Goal: Task Accomplishment & Management: Use online tool/utility

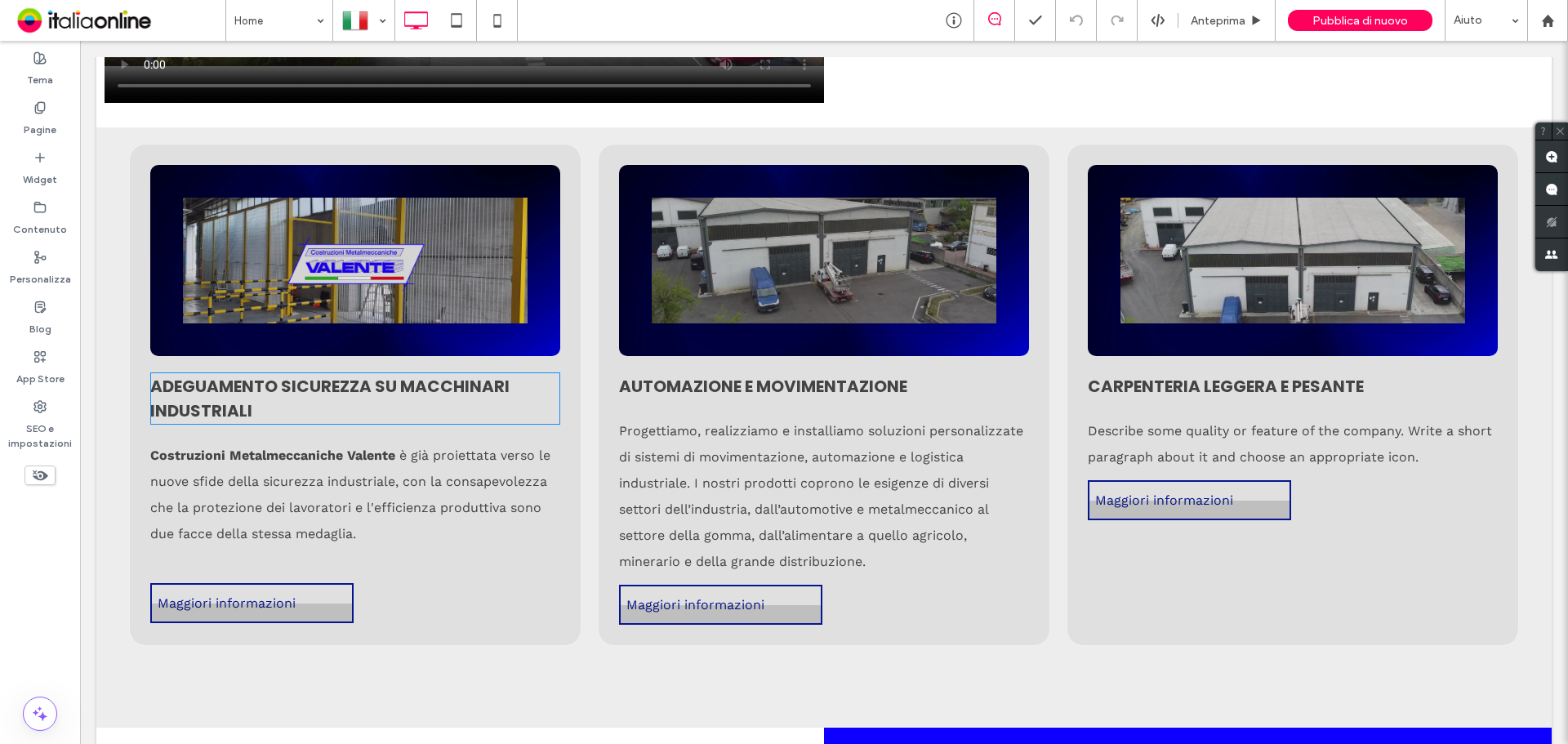
scroll to position [3431, 0]
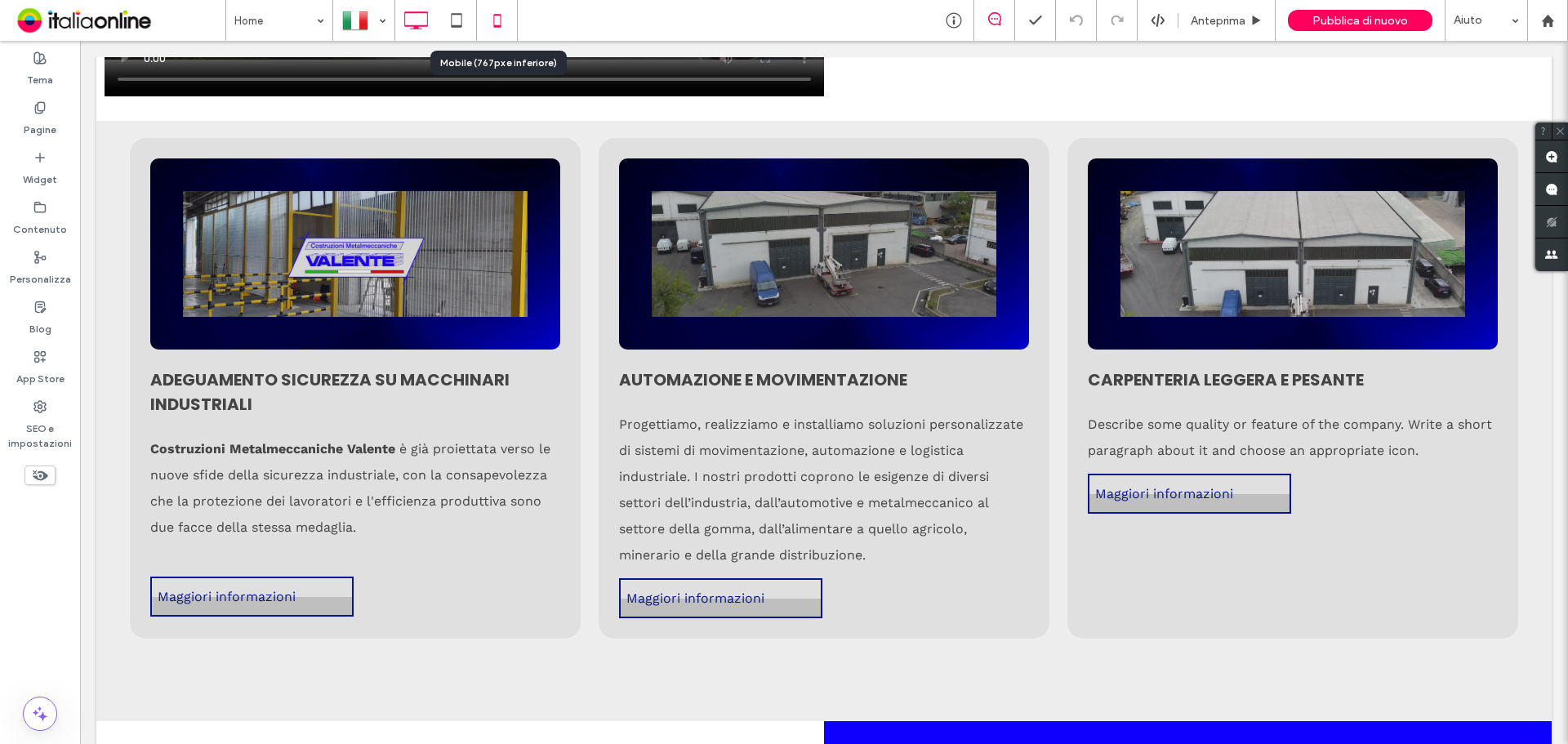
click at [490, 14] on icon at bounding box center [497, 20] width 33 height 33
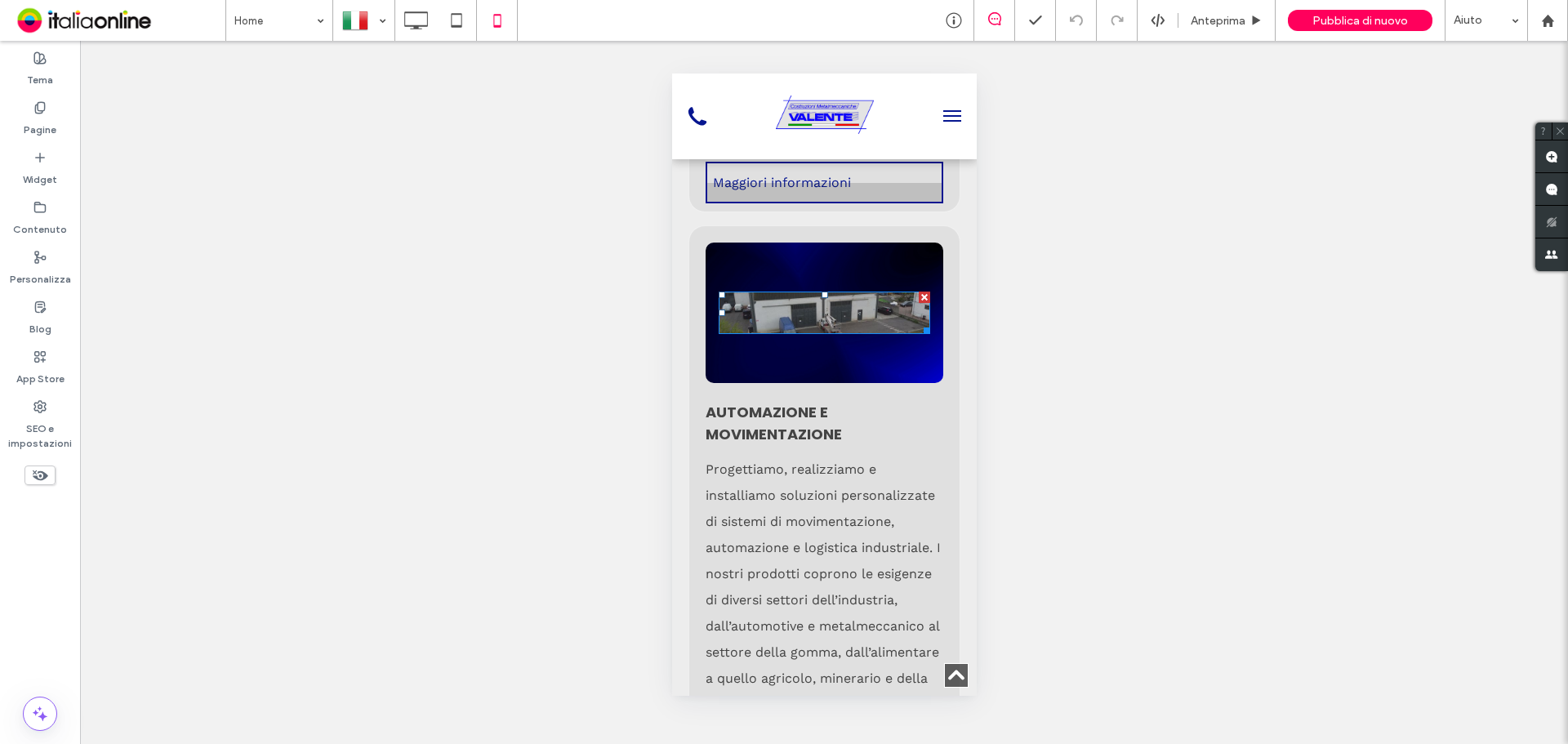
scroll to position [6617, 0]
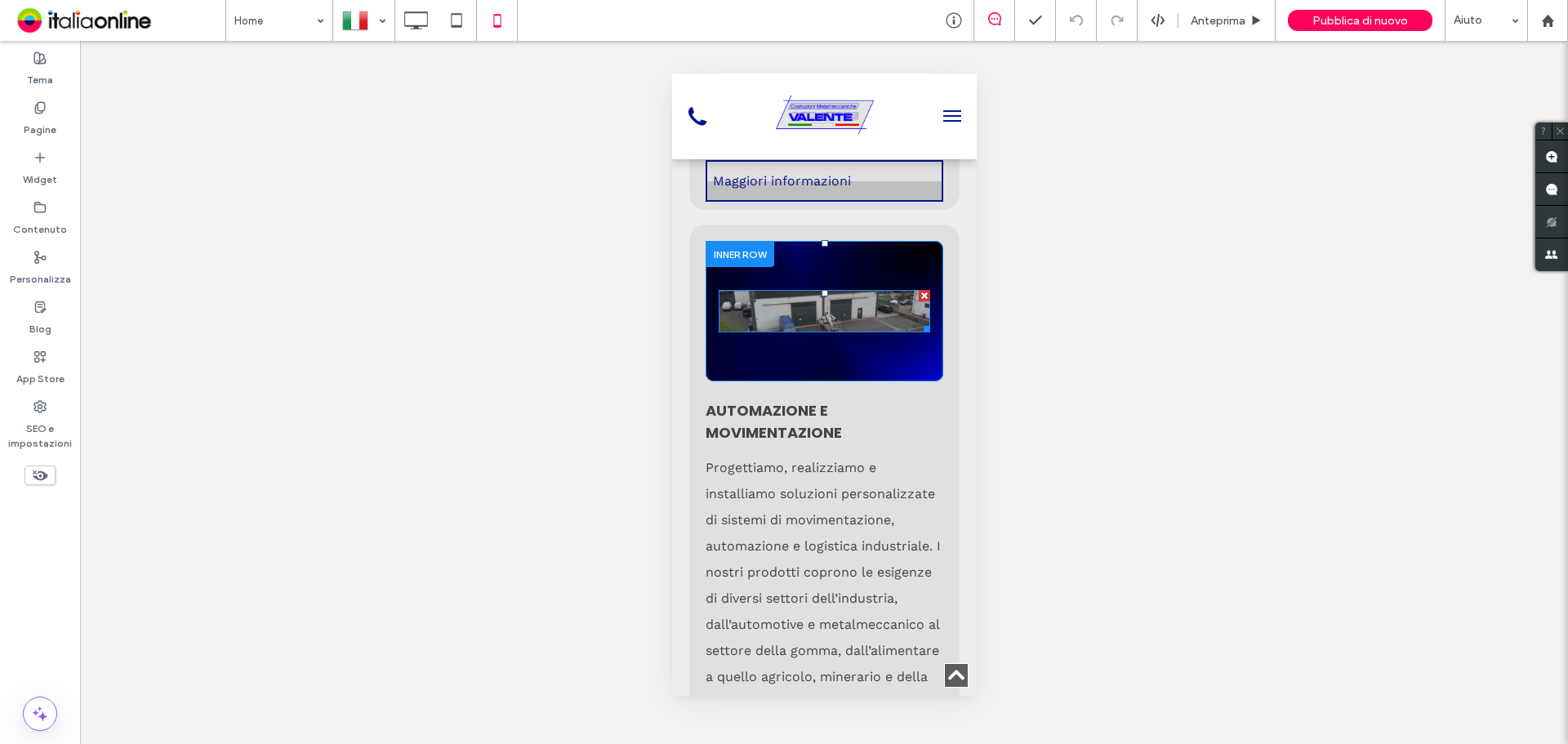
click at [783, 315] on div at bounding box center [823, 311] width 211 height 43
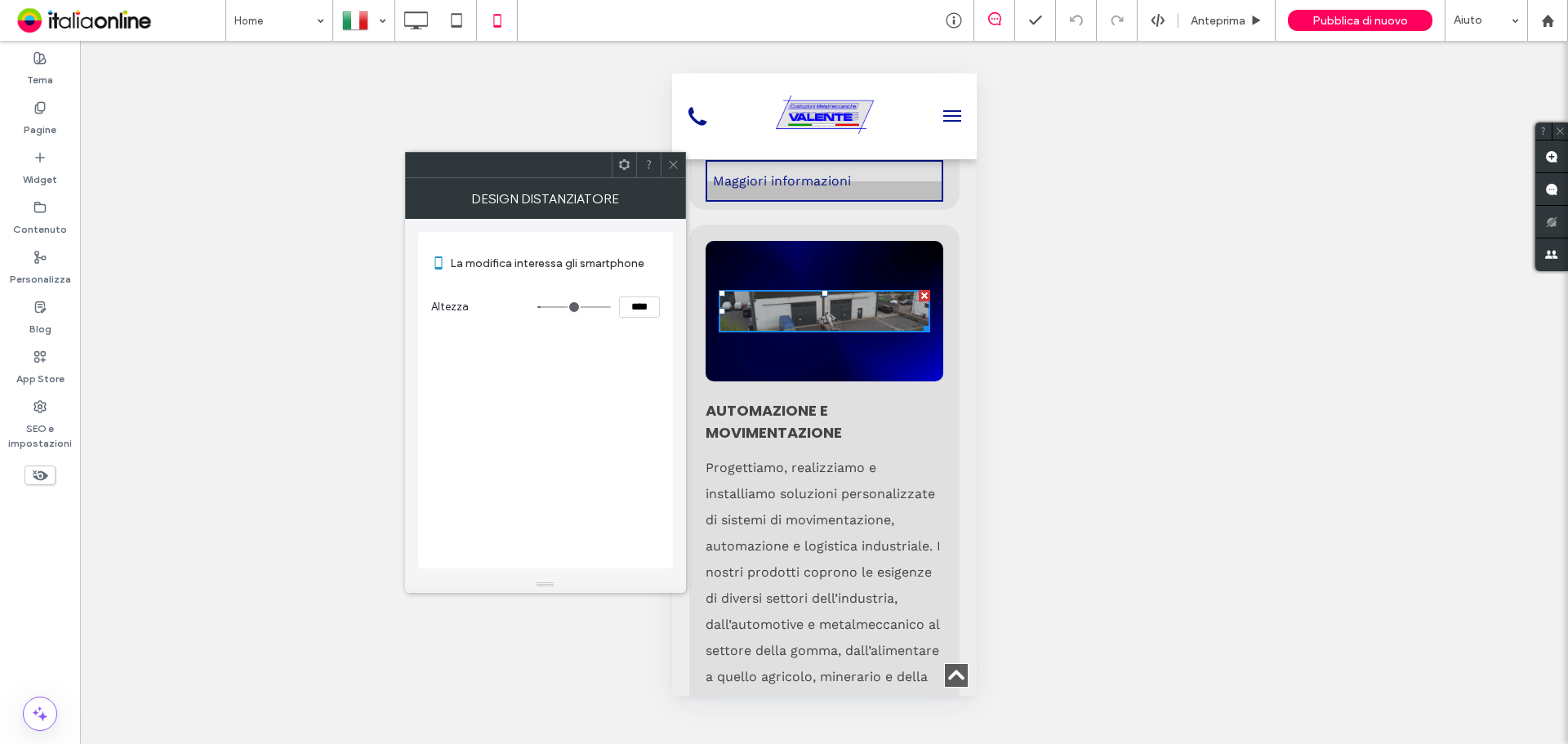
click at [683, 170] on div at bounding box center [672, 164] width 24 height 24
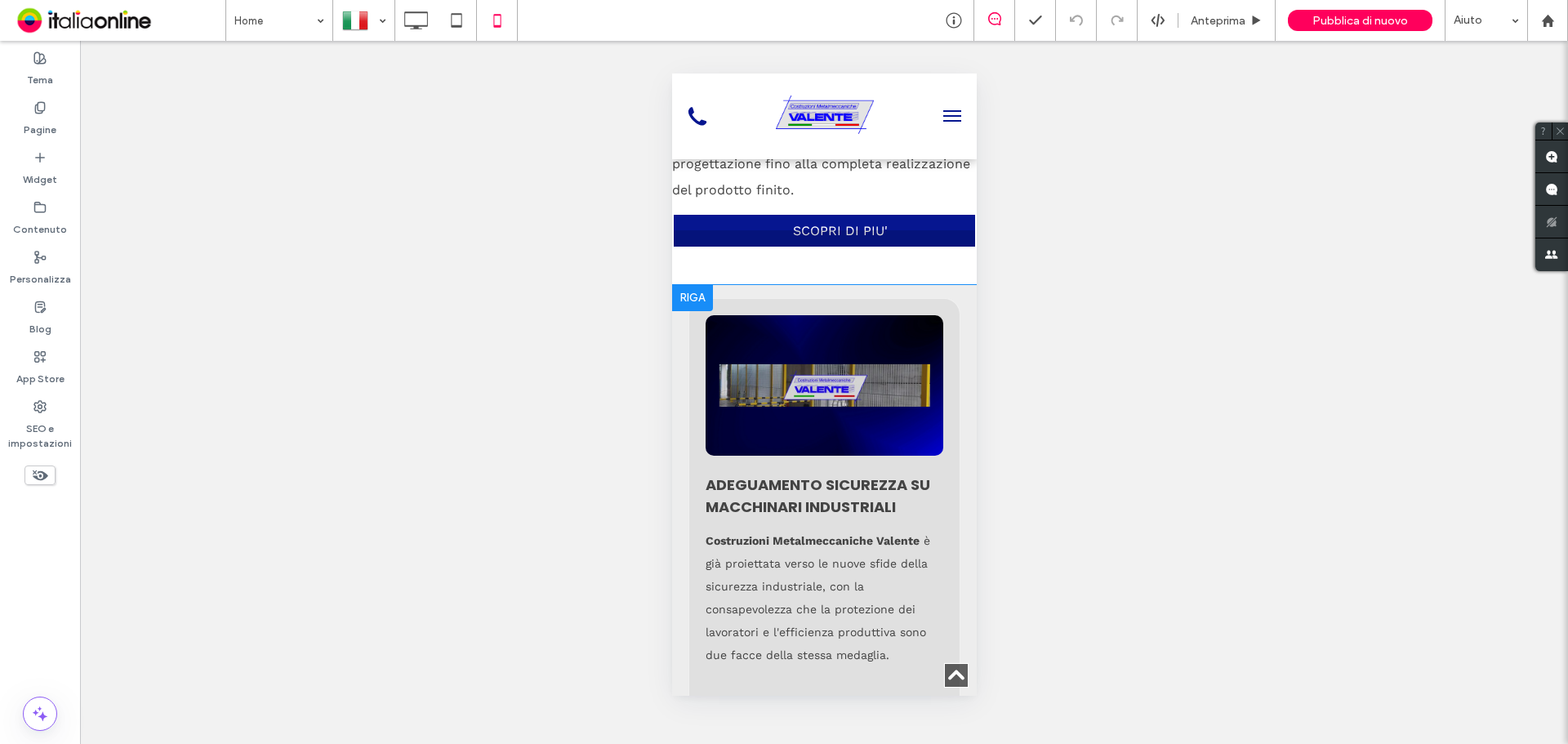
scroll to position [6045, 0]
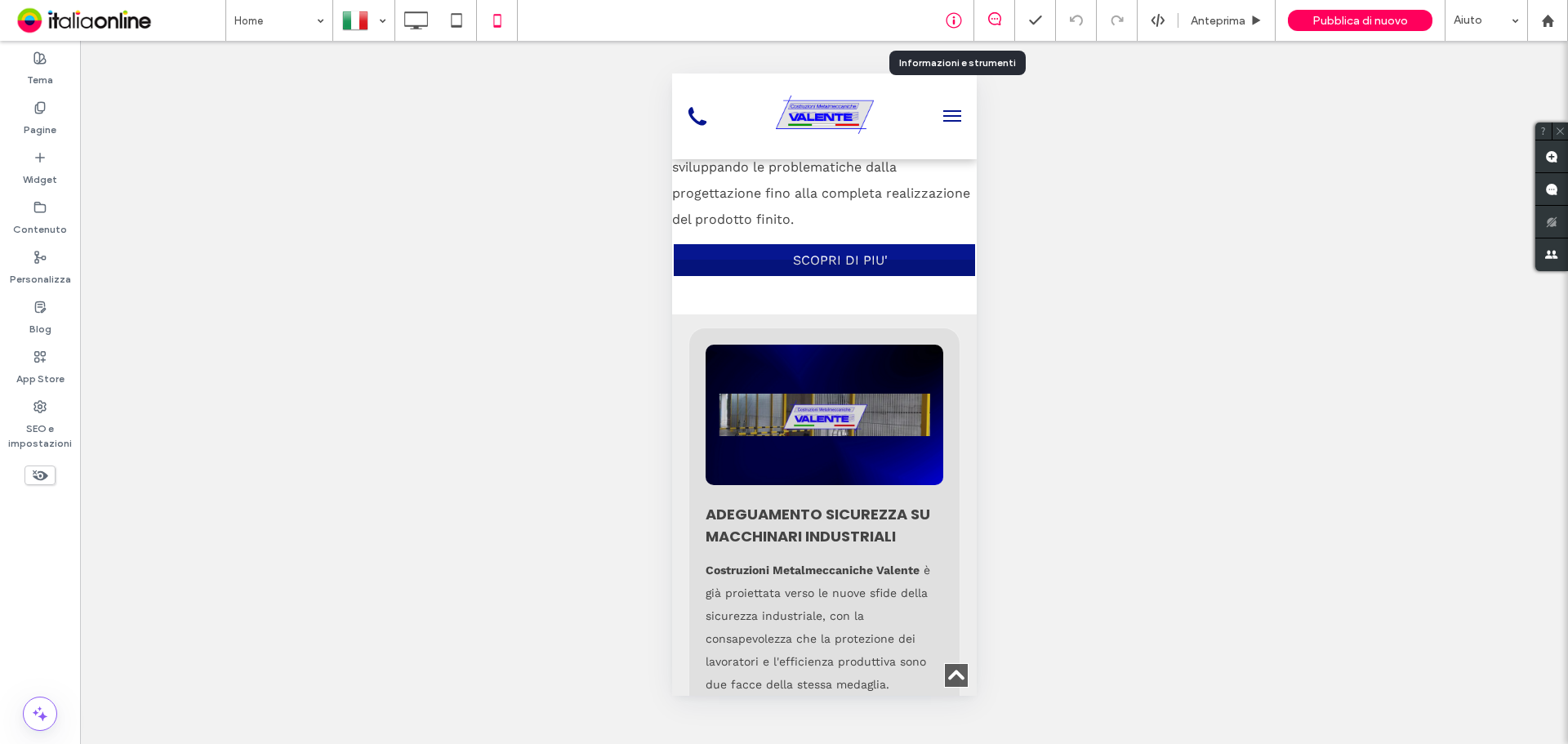
click at [956, 18] on icon at bounding box center [953, 20] width 16 height 16
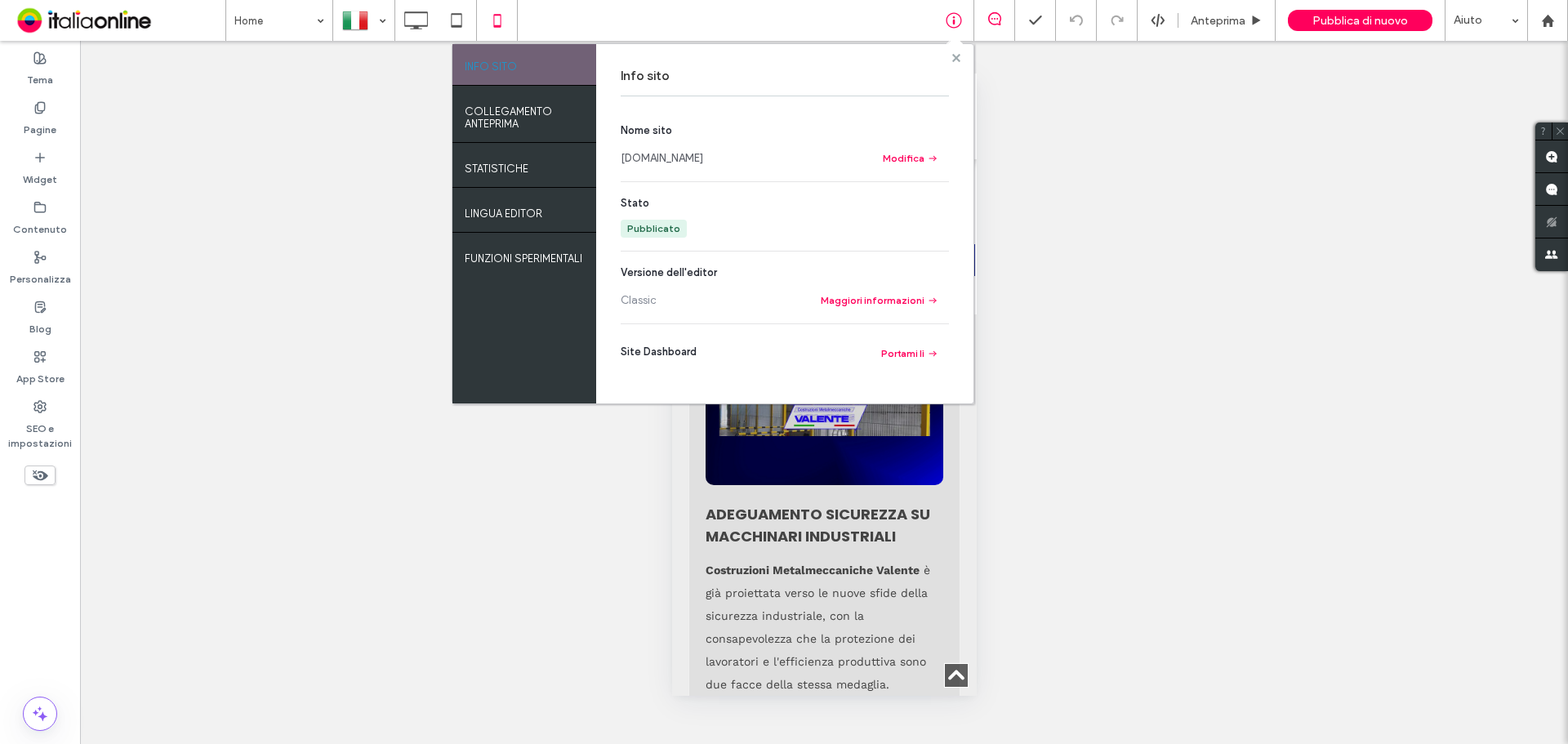
click at [957, 57] on use at bounding box center [956, 57] width 8 height 8
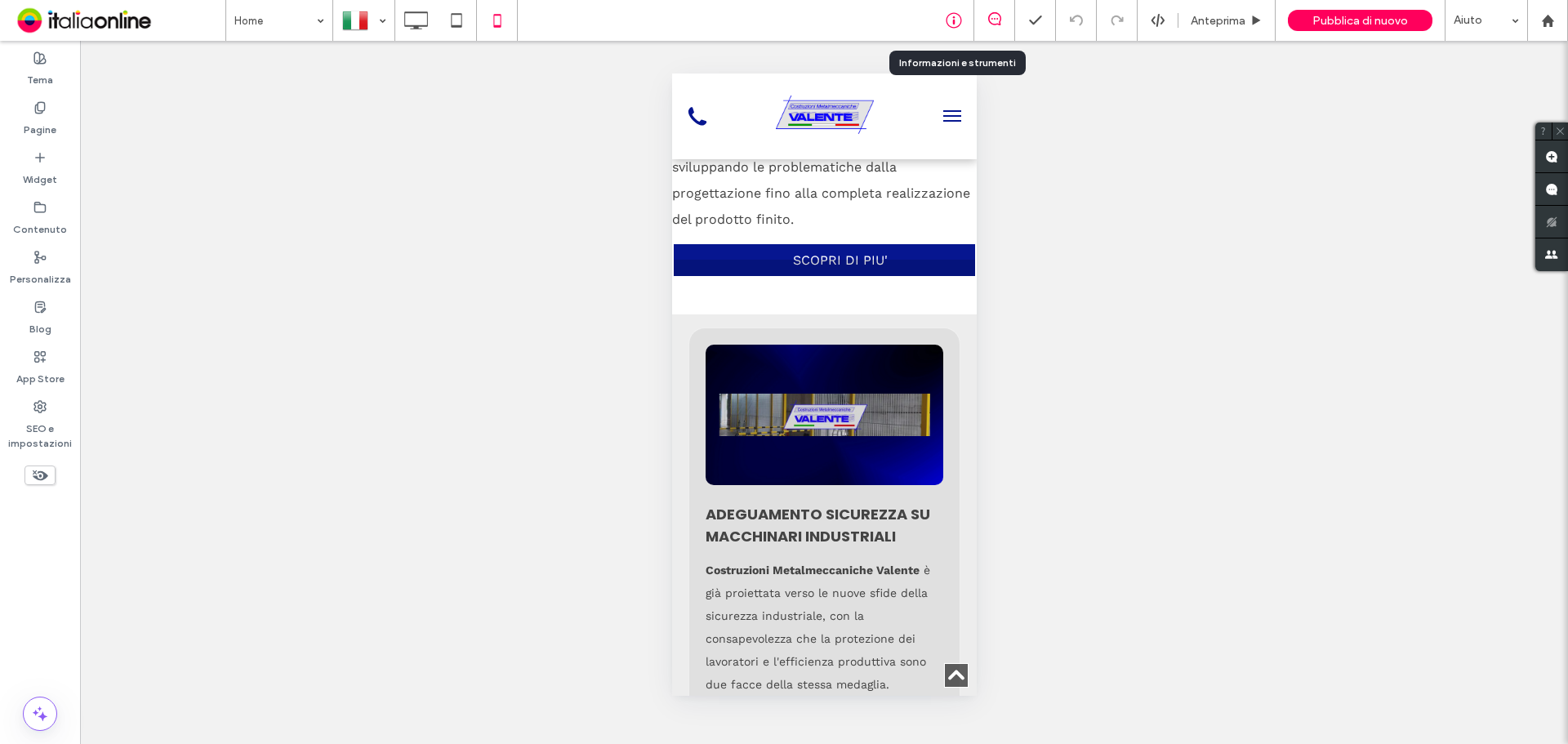
click at [948, 19] on use at bounding box center [953, 21] width 16 height 16
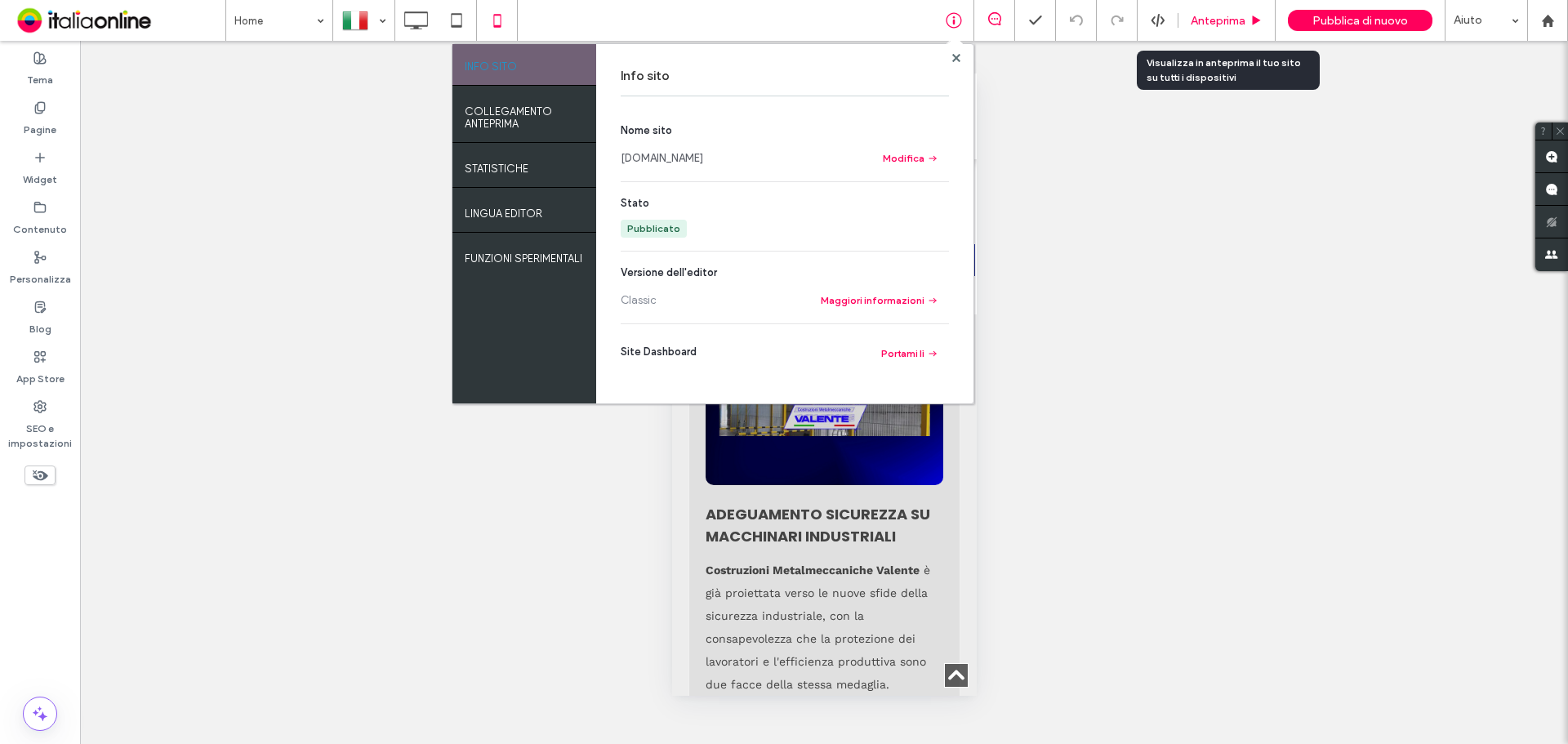
click at [1193, 33] on div "Anteprima" at bounding box center [1227, 20] width 97 height 41
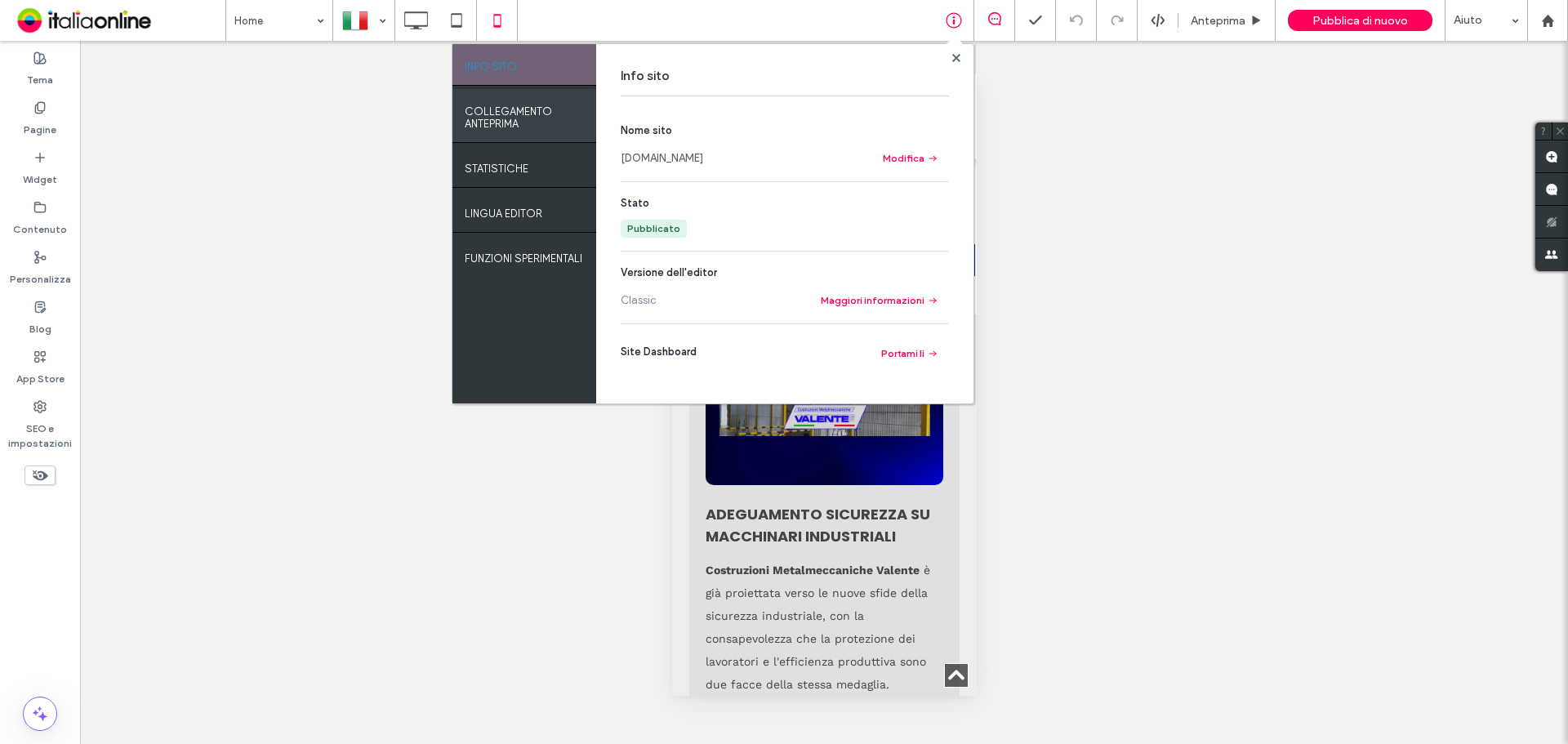
click at [536, 112] on label "COLLEGAMENTO ANTEPRIMA" at bounding box center [524, 113] width 119 height 33
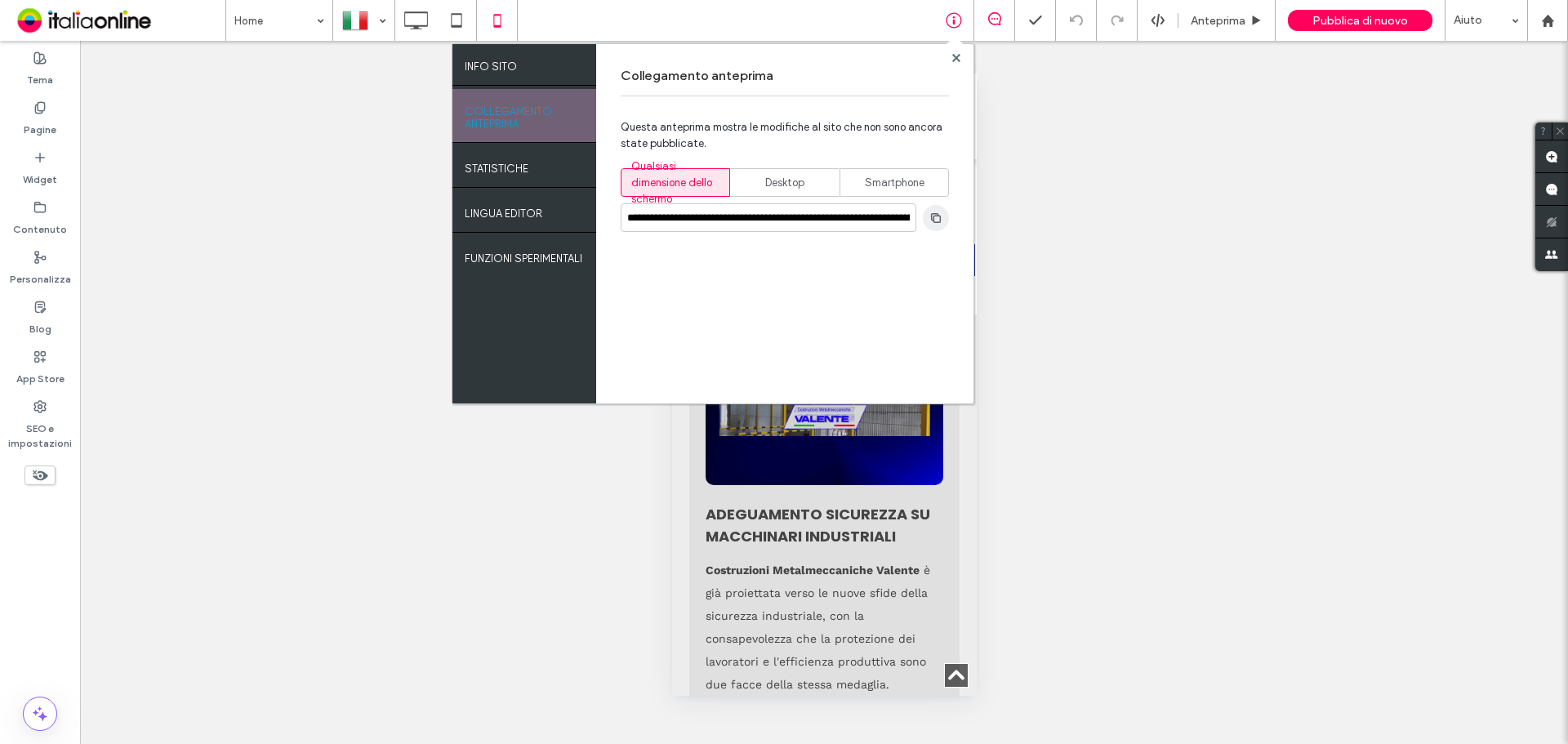
click at [948, 216] on span "button" at bounding box center [936, 217] width 26 height 26
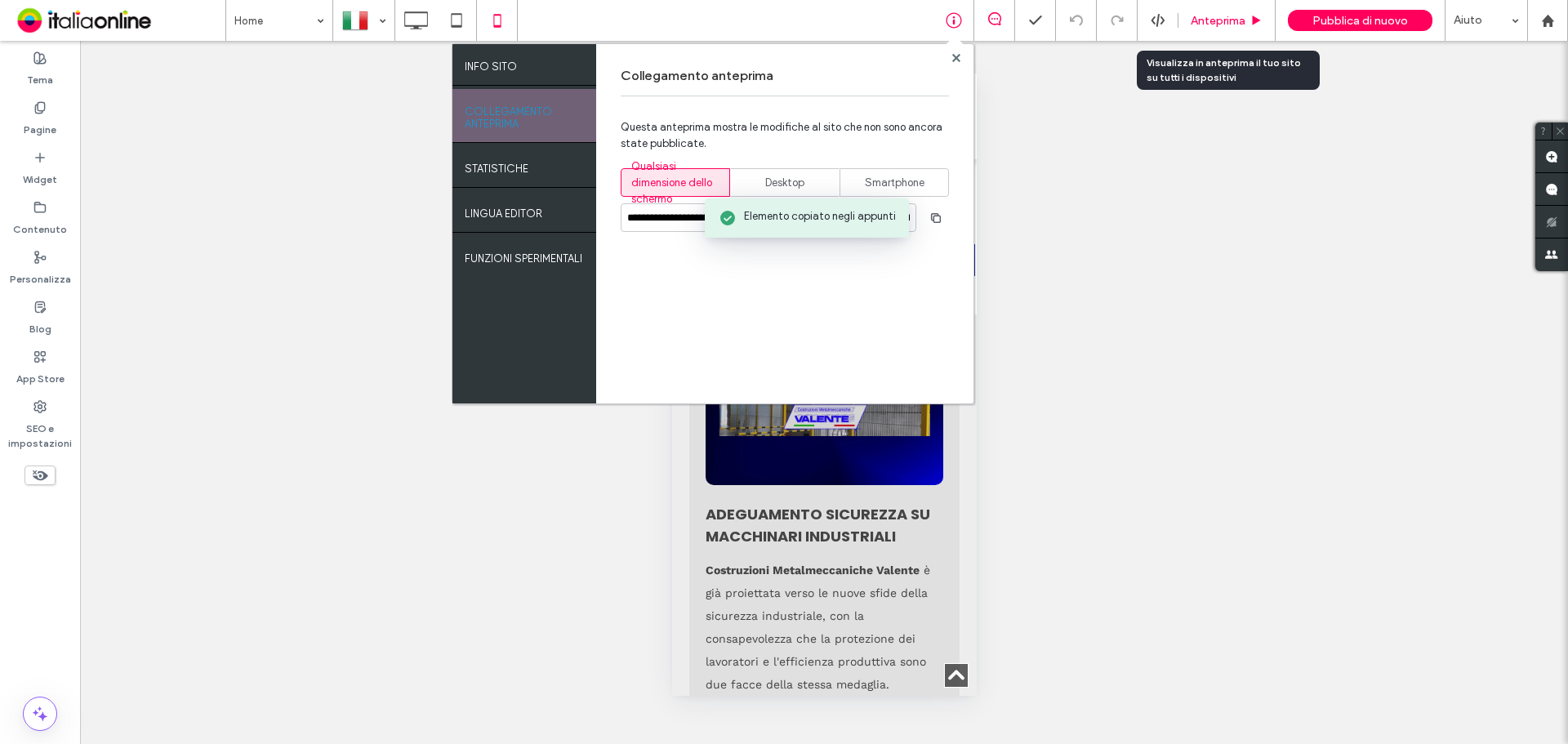
click at [1219, 22] on span "Anteprima" at bounding box center [1218, 21] width 55 height 14
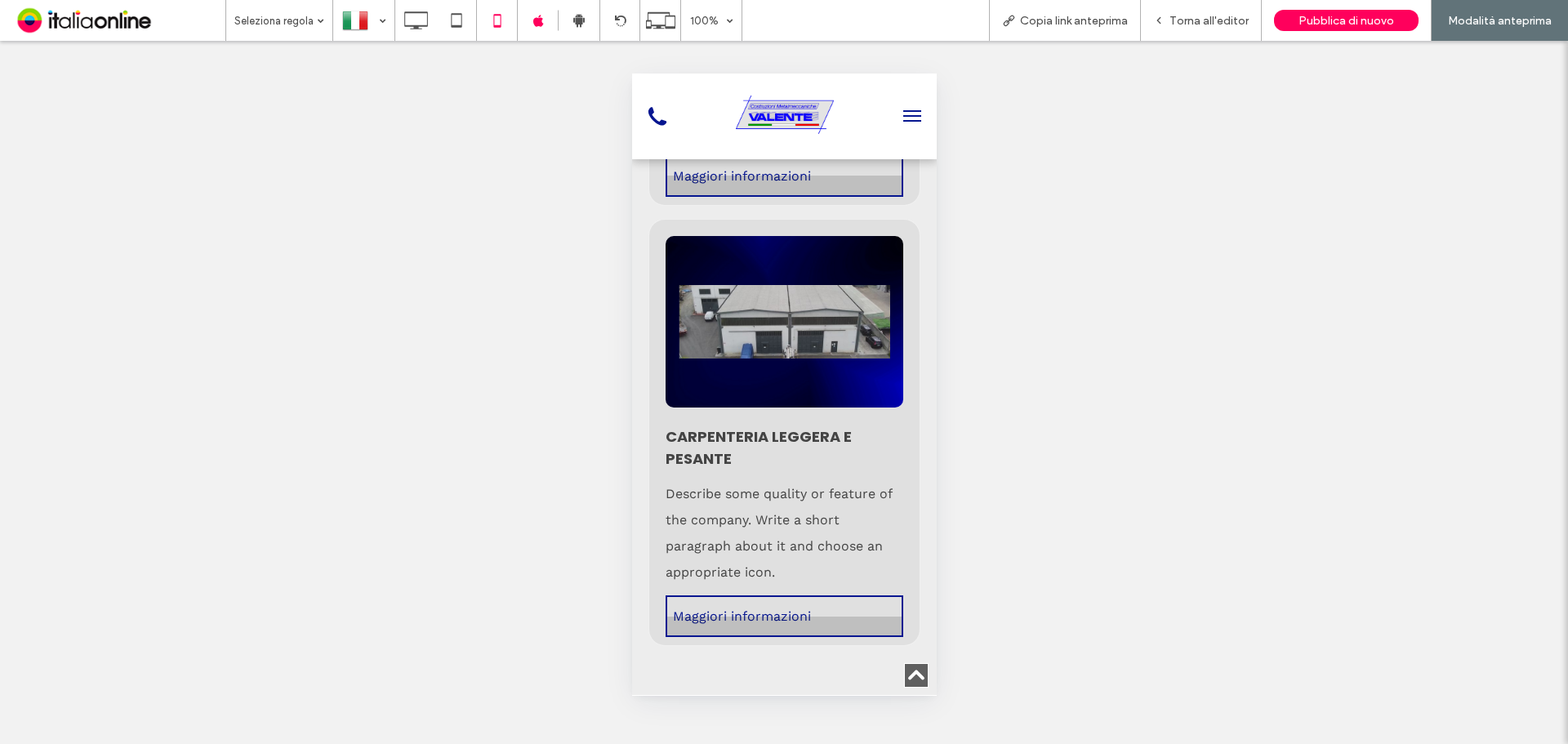
scroll to position [6699, 0]
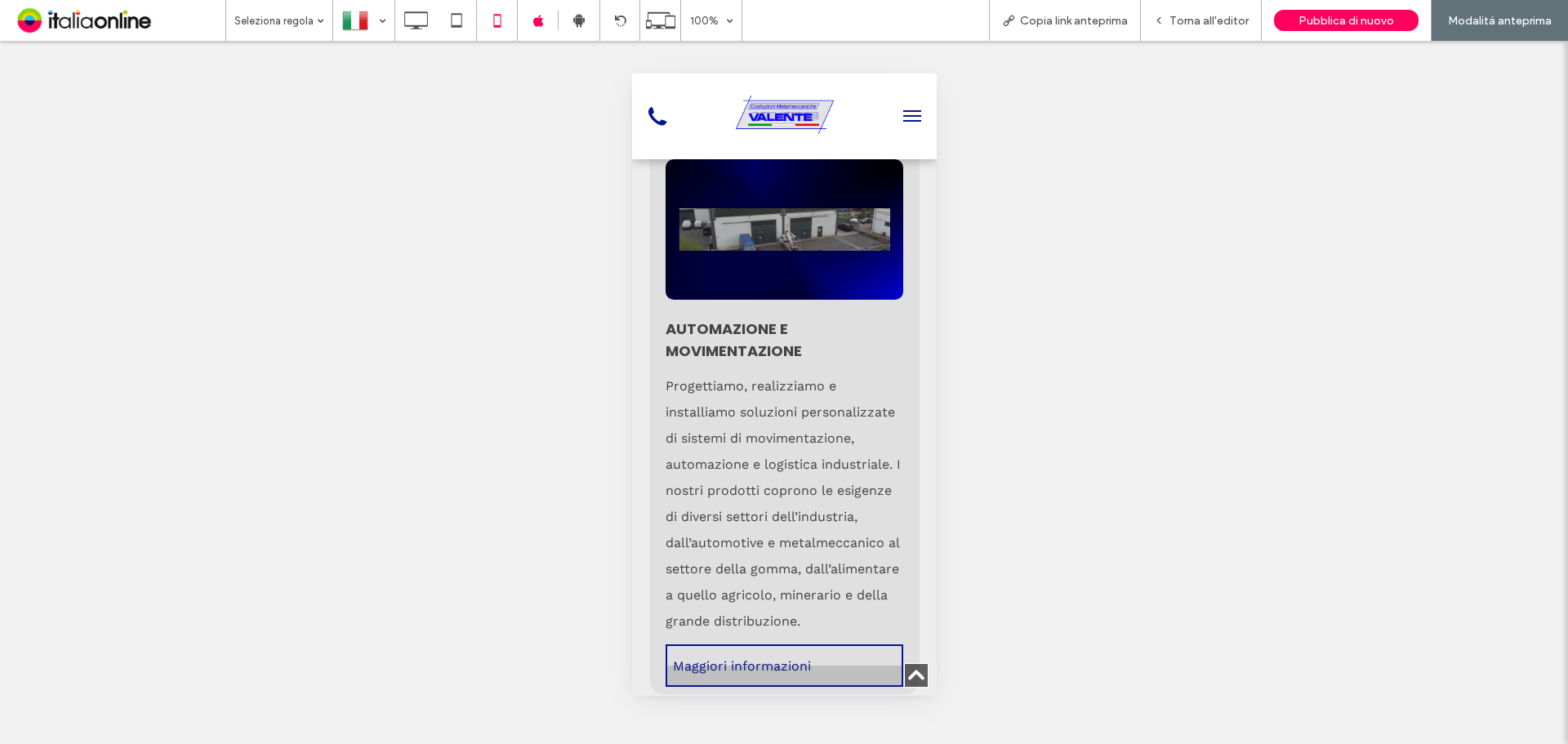
click at [775, 251] on div at bounding box center [783, 229] width 211 height 43
click at [766, 243] on div at bounding box center [783, 229] width 211 height 43
drag, startPoint x: 1170, startPoint y: 13, endPoint x: 1168, endPoint y: 33, distance: 20.1
click at [1170, 12] on div "Torna all'editor" at bounding box center [1202, 20] width 121 height 41
click at [1186, 22] on span "Torna all'editor" at bounding box center [1209, 21] width 79 height 14
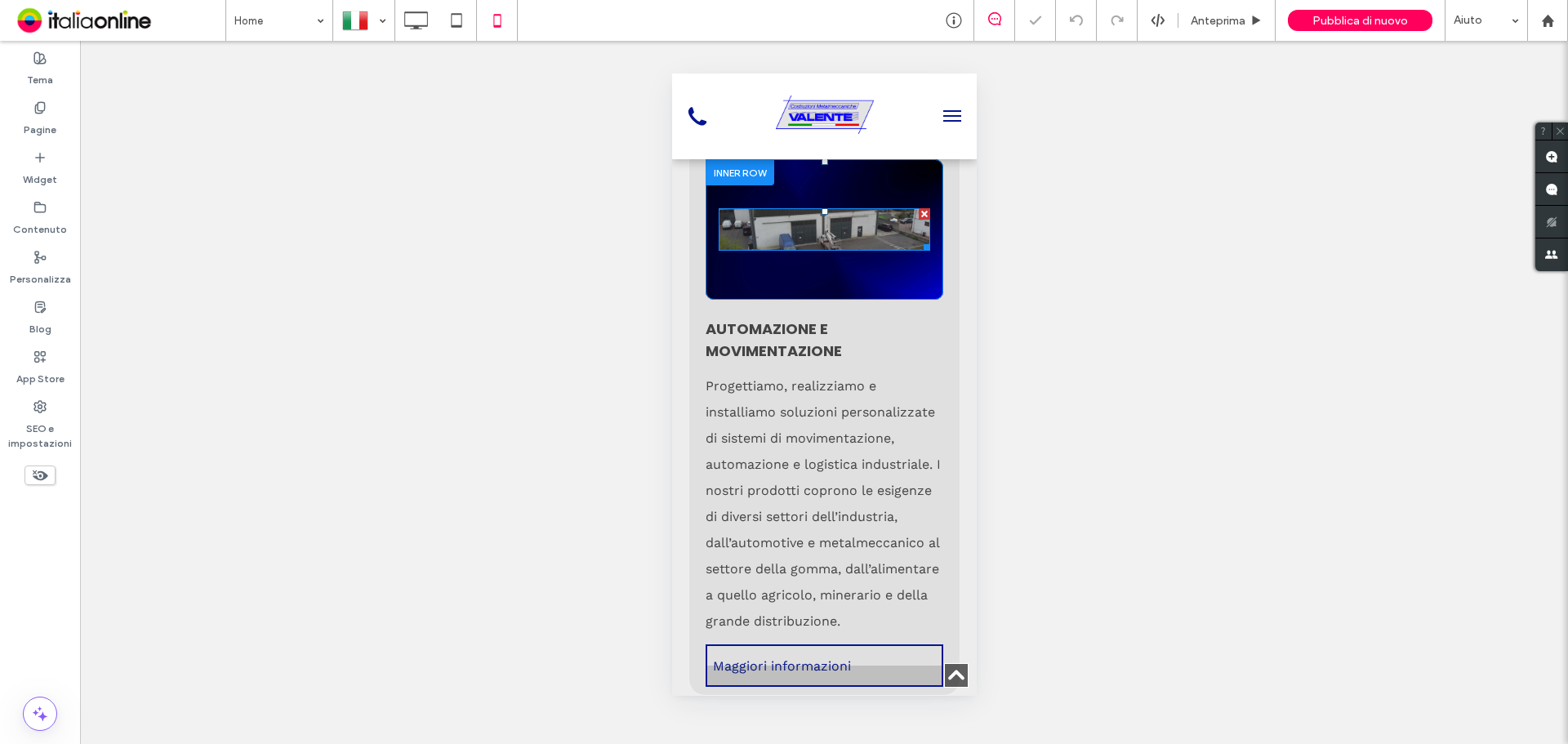
click at [831, 251] on div at bounding box center [823, 229] width 211 height 43
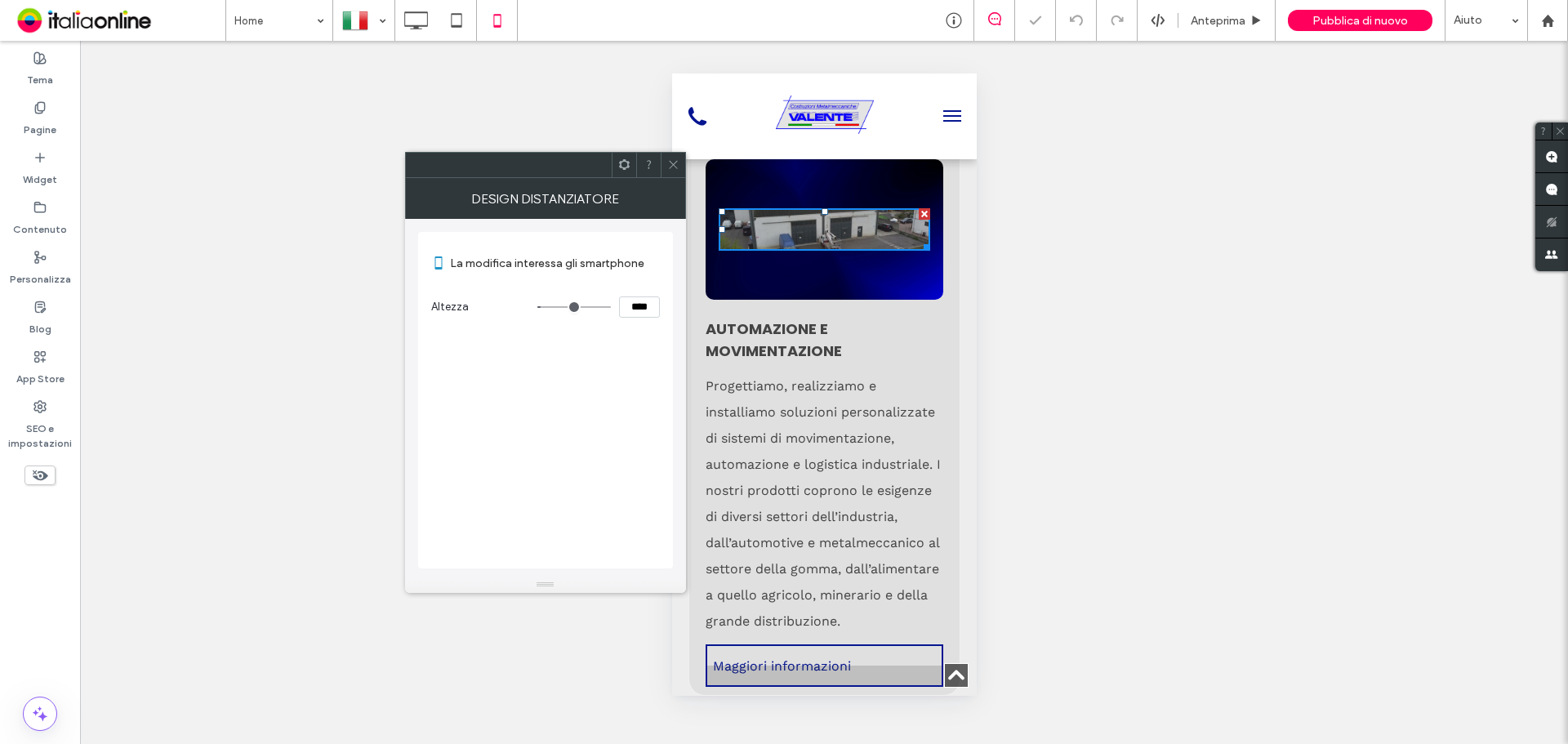
click at [668, 165] on icon at bounding box center [673, 164] width 13 height 13
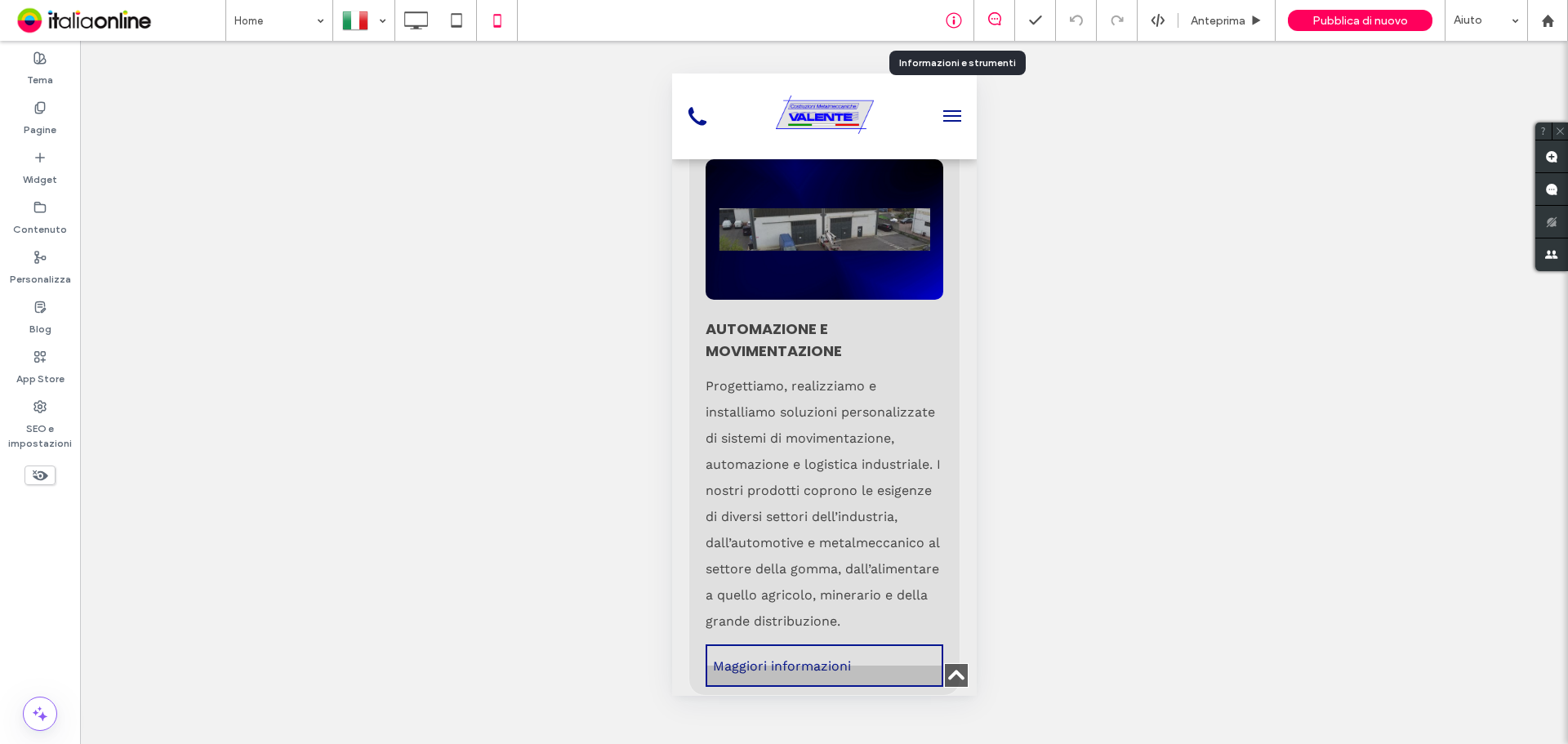
click at [944, 18] on div at bounding box center [953, 20] width 40 height 16
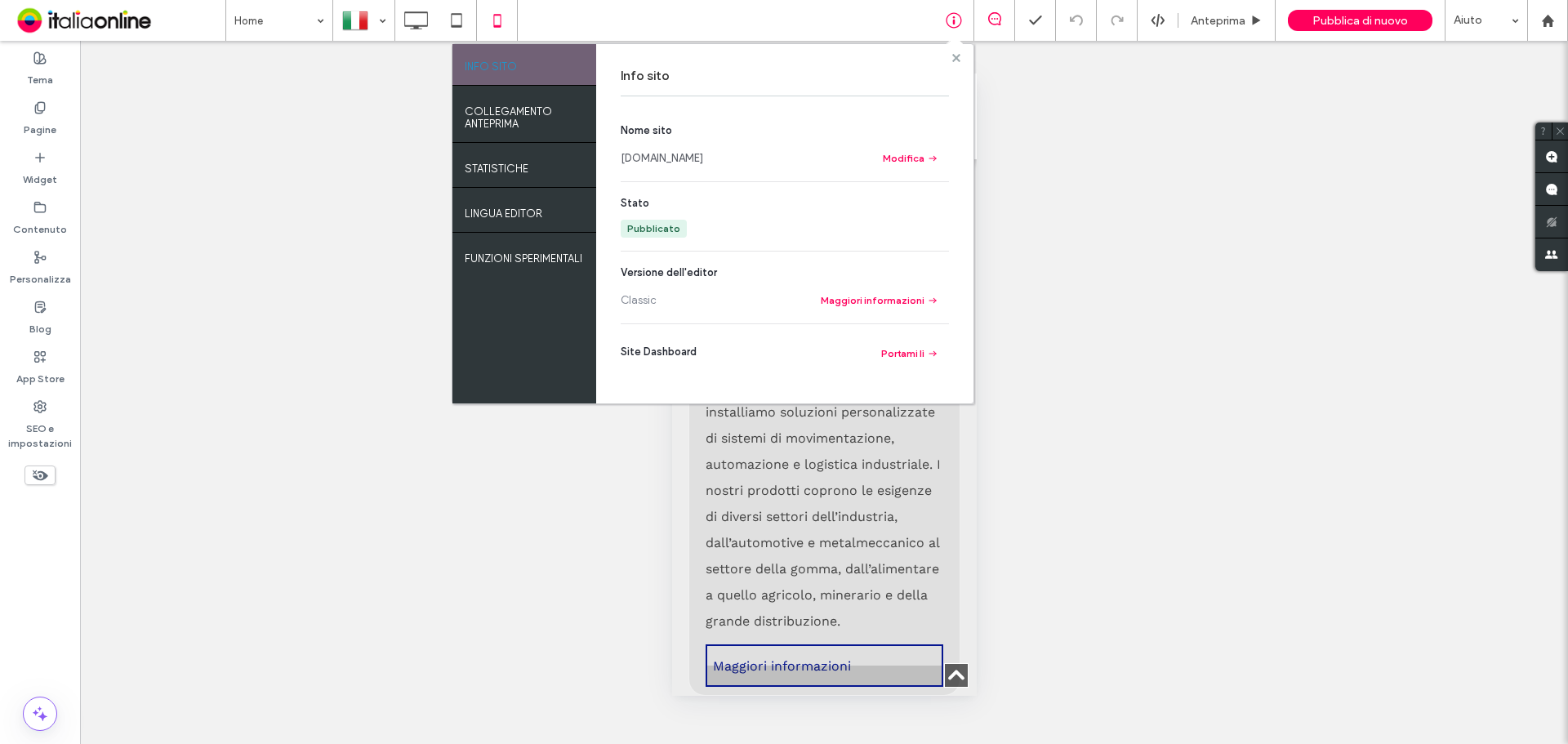
click at [955, 54] on use at bounding box center [956, 57] width 8 height 8
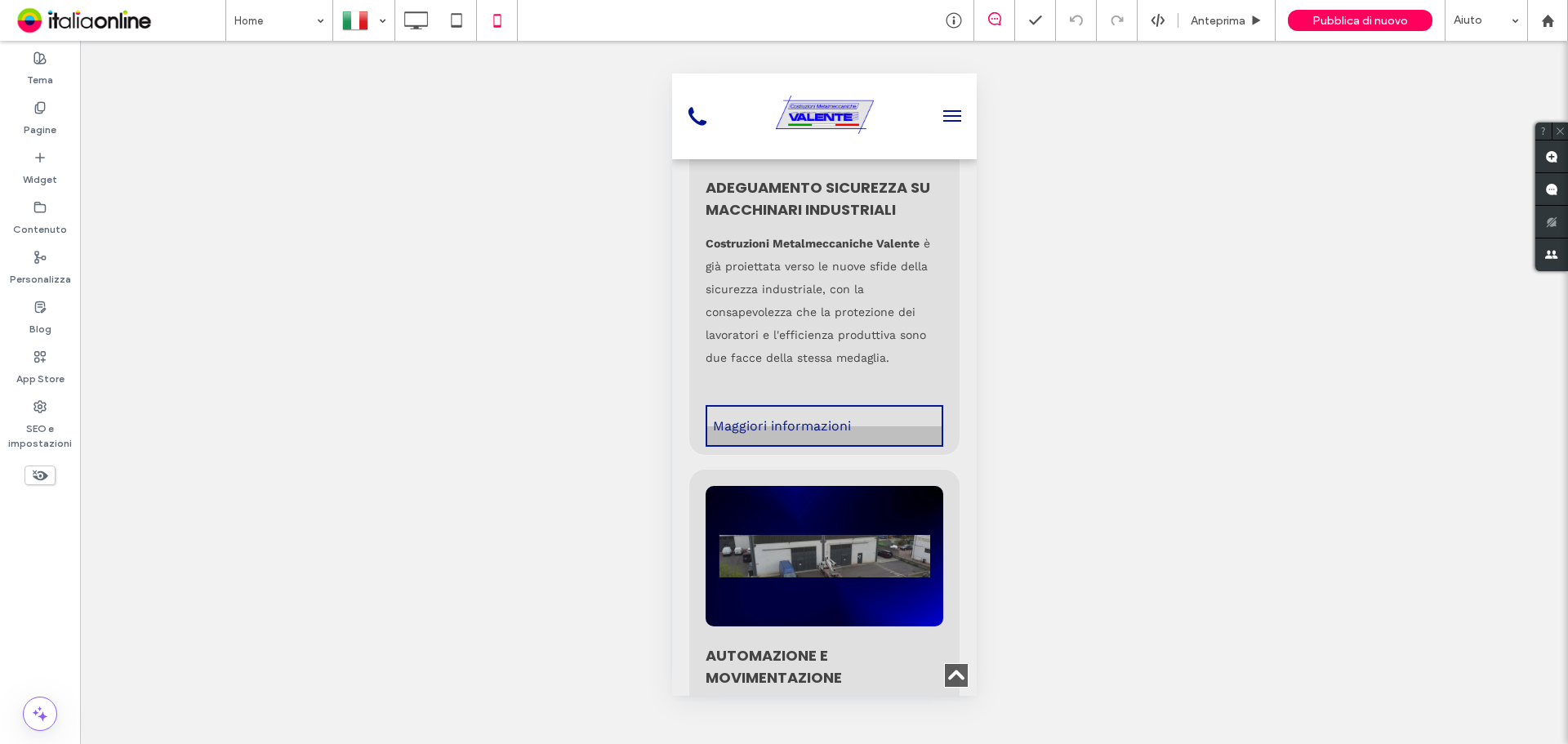
scroll to position [6617, 0]
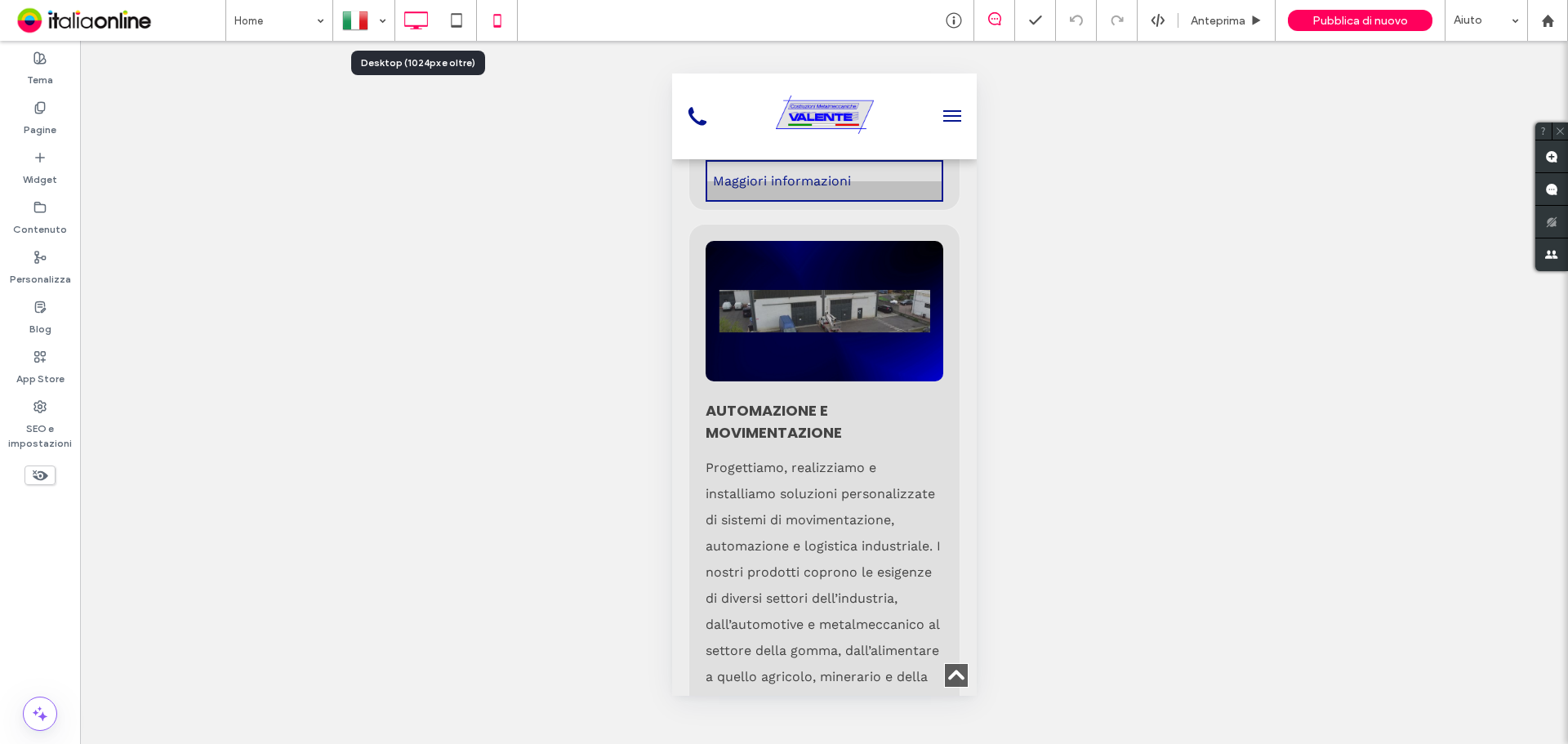
click at [402, 29] on icon at bounding box center [415, 20] width 33 height 33
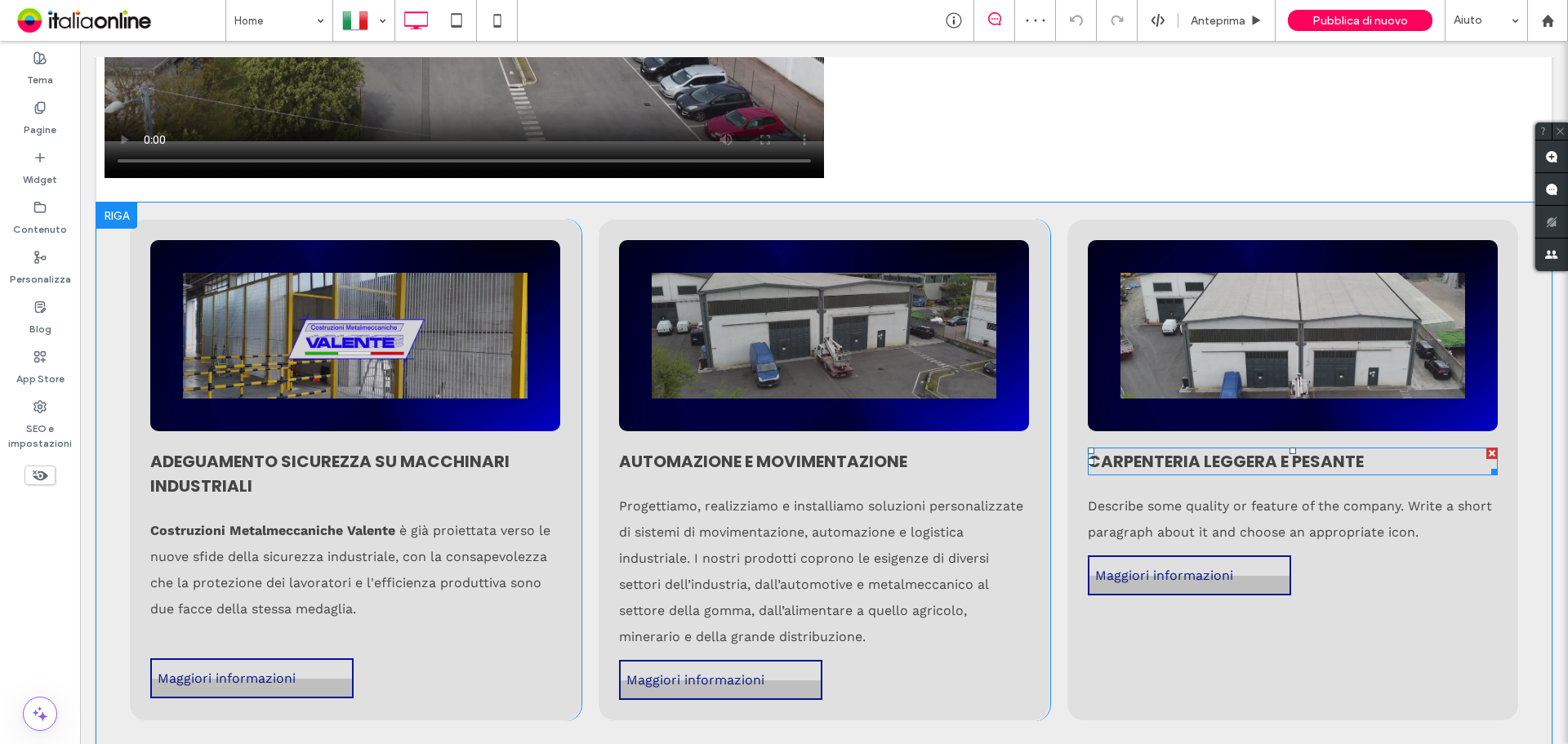
scroll to position [3431, 0]
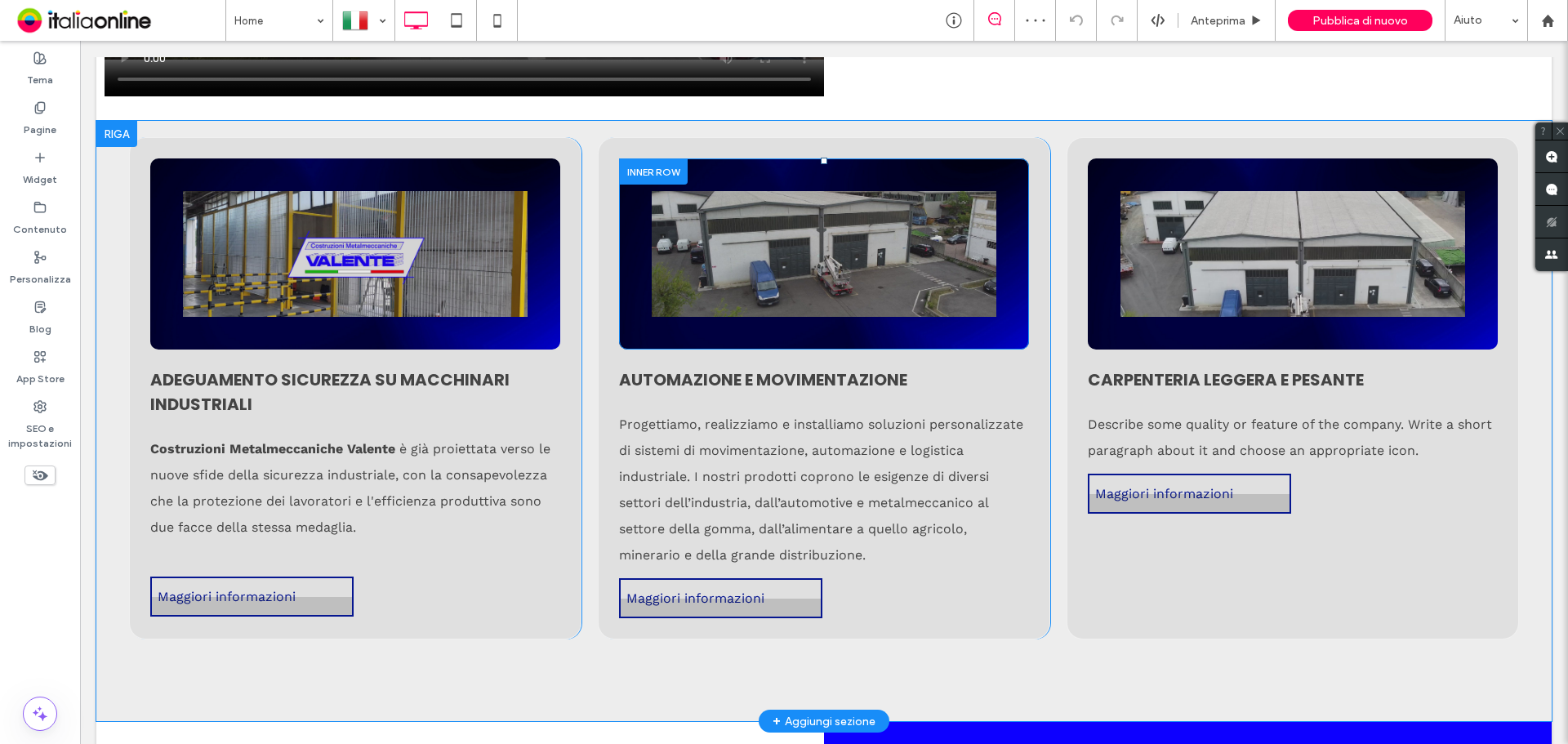
click at [952, 269] on div "Click To Paste" at bounding box center [823, 254] width 345 height 126
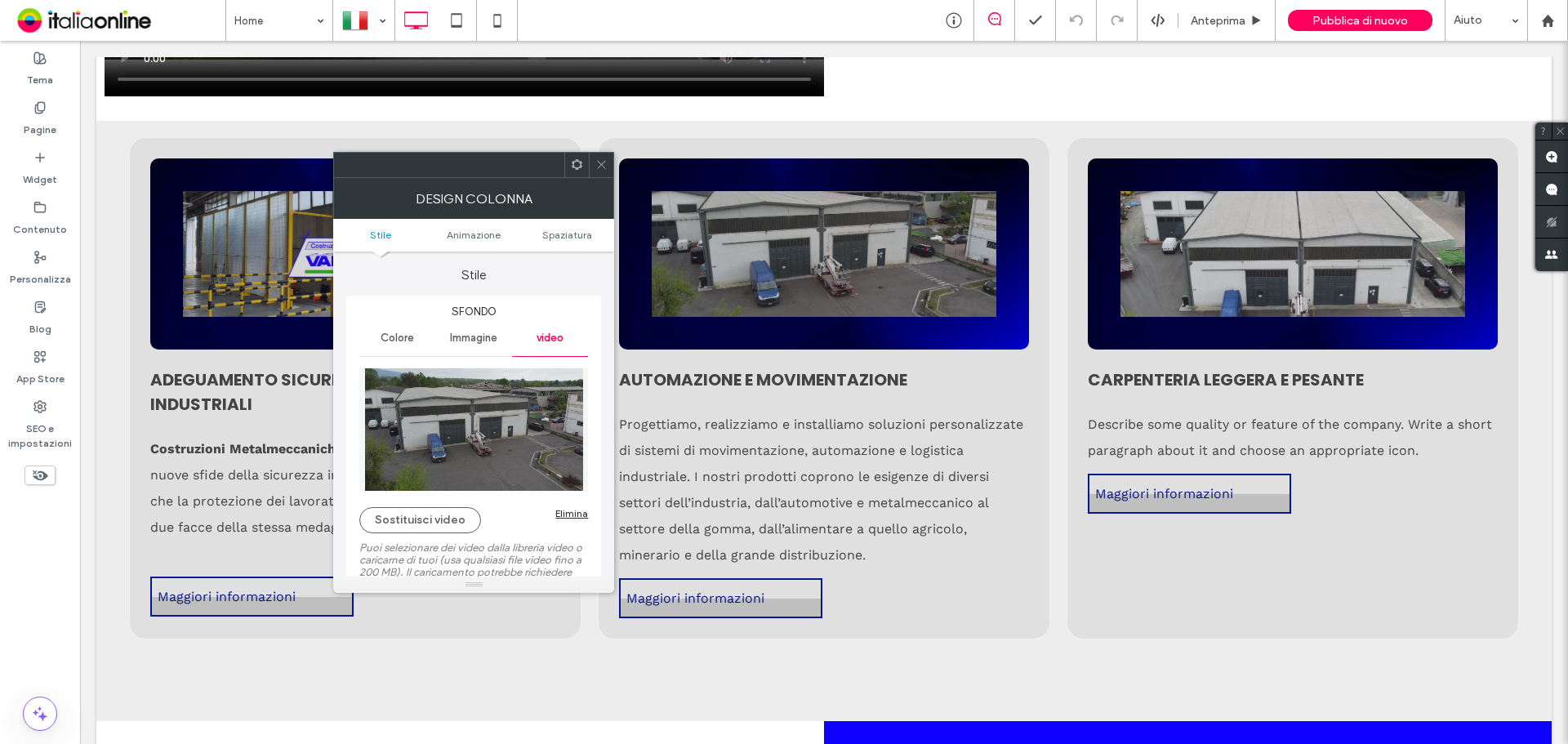
click at [598, 164] on icon at bounding box center [601, 164] width 13 height 13
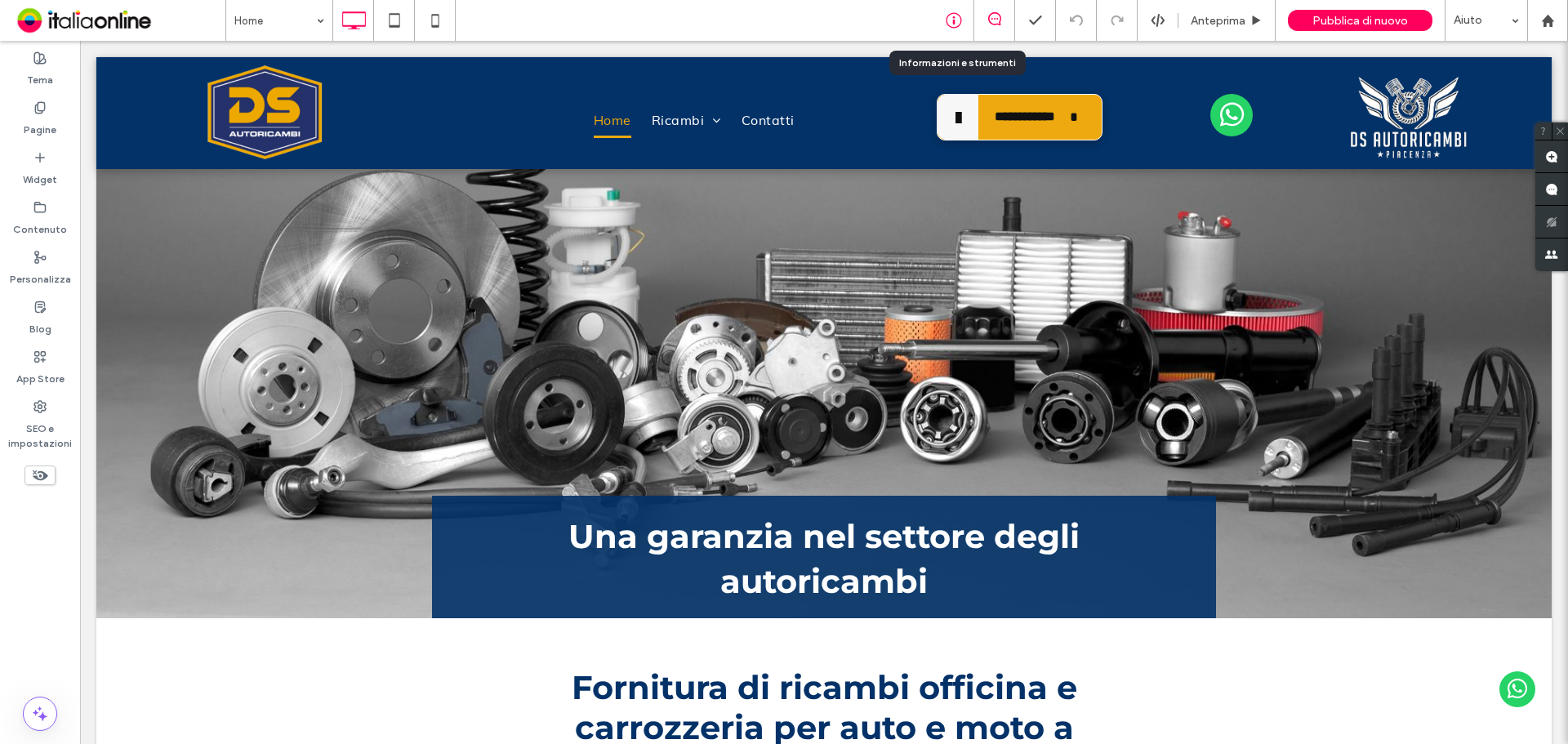
click at [949, 16] on icon at bounding box center [953, 20] width 16 height 16
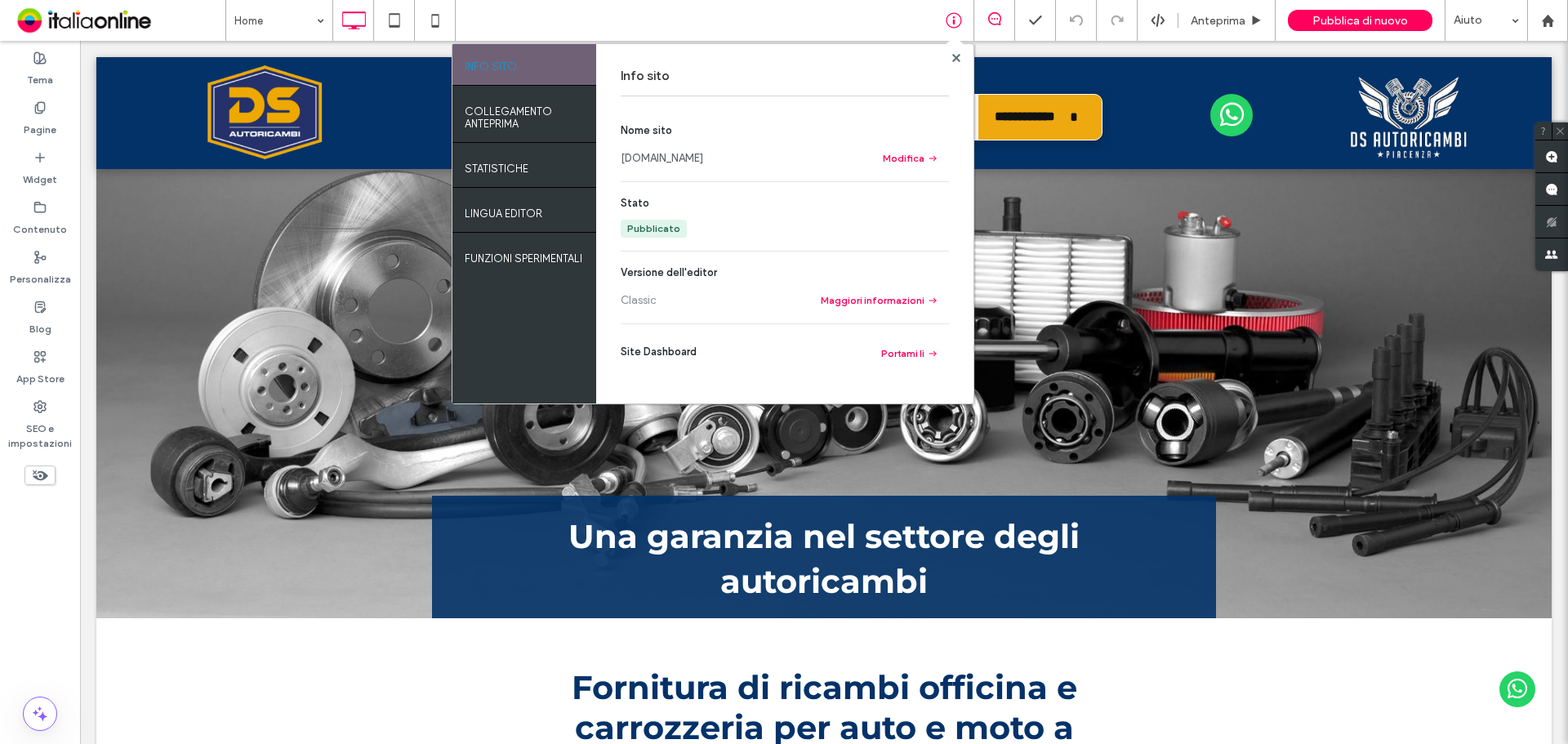
click at [626, 152] on link "[DOMAIN_NAME]" at bounding box center [662, 158] width 82 height 16
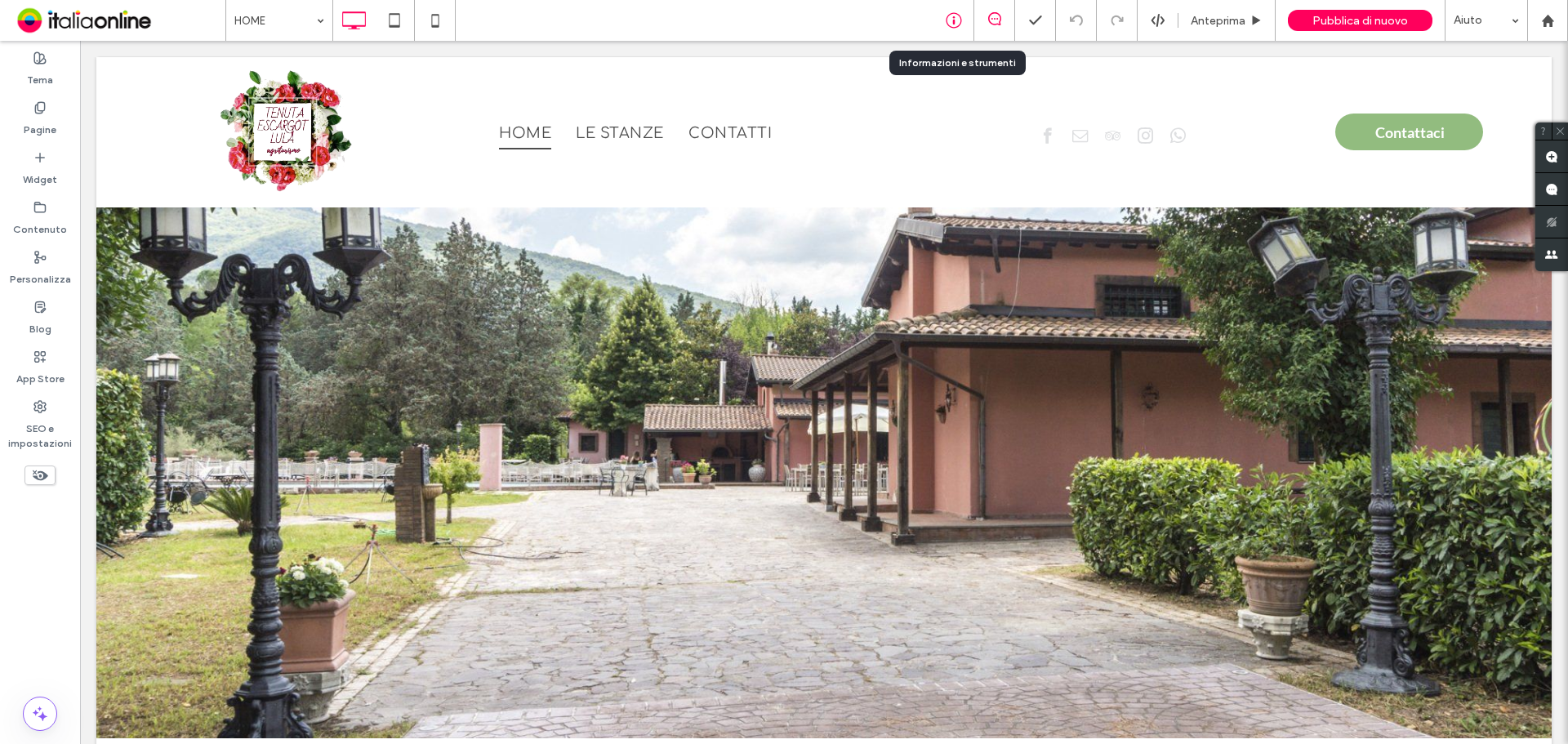
click at [967, 16] on div at bounding box center [953, 20] width 40 height 16
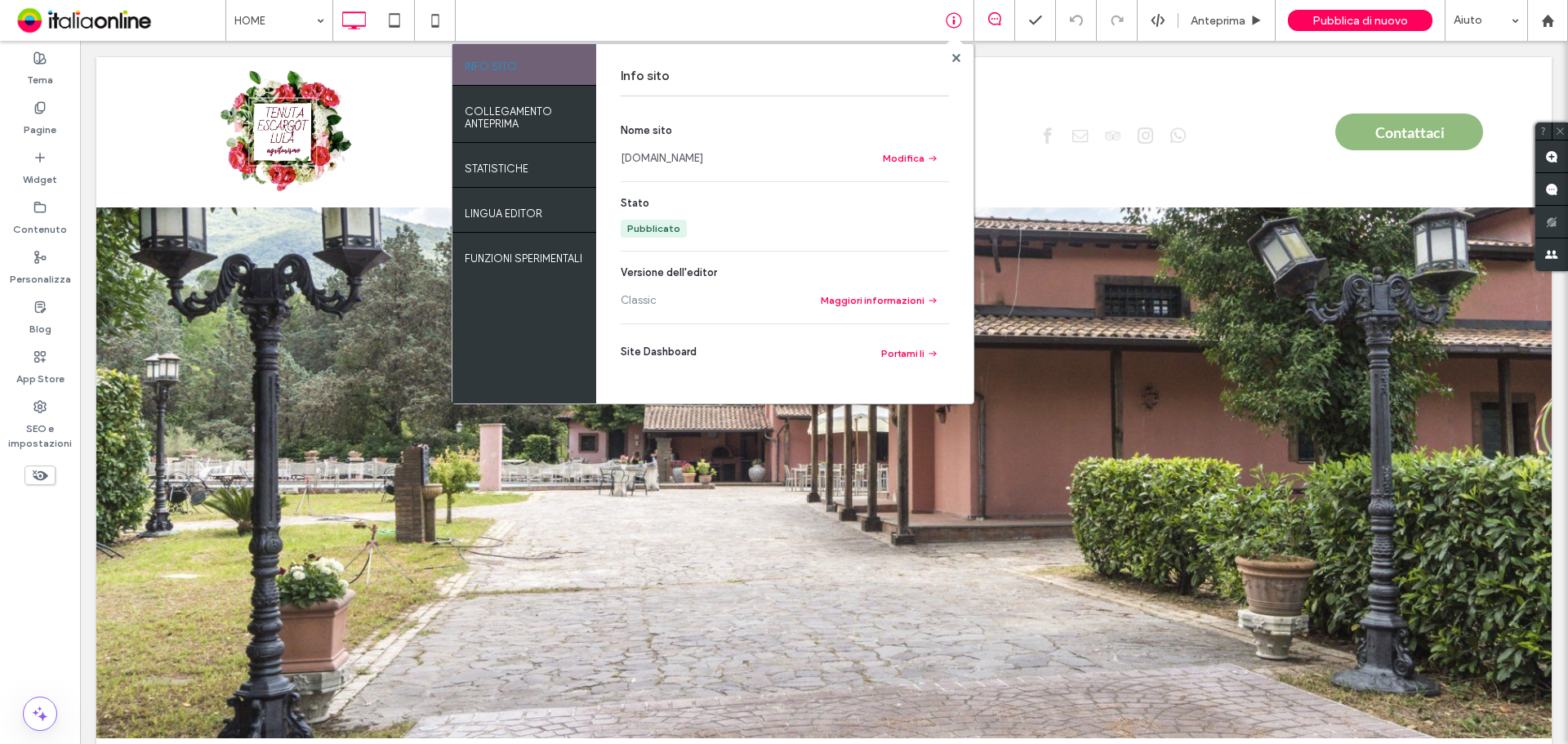
click at [704, 153] on link "[DOMAIN_NAME]" at bounding box center [662, 158] width 82 height 16
